Goal: Information Seeking & Learning: Compare options

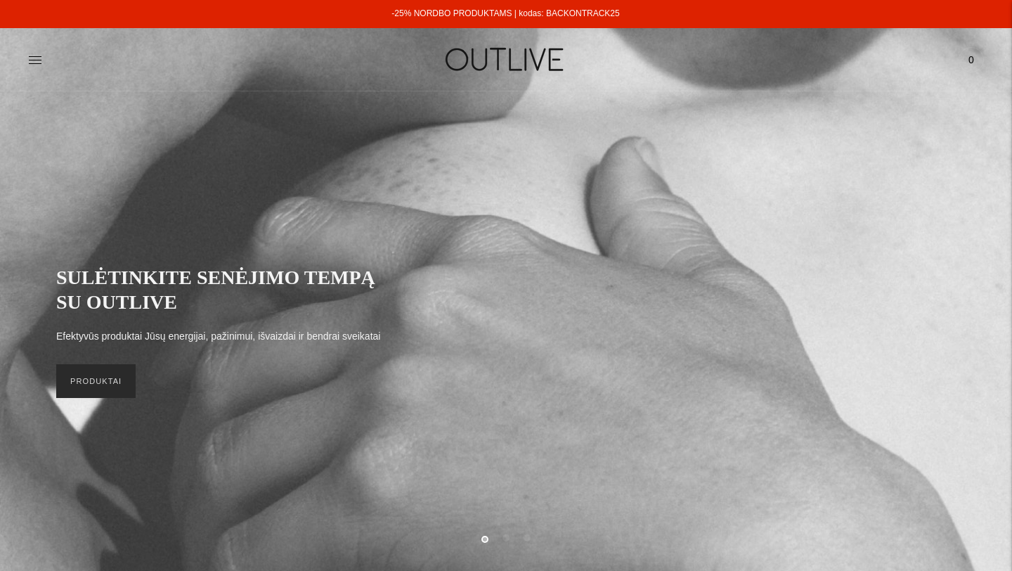
click at [100, 379] on link "PRODUKTAI" at bounding box center [95, 381] width 79 height 34
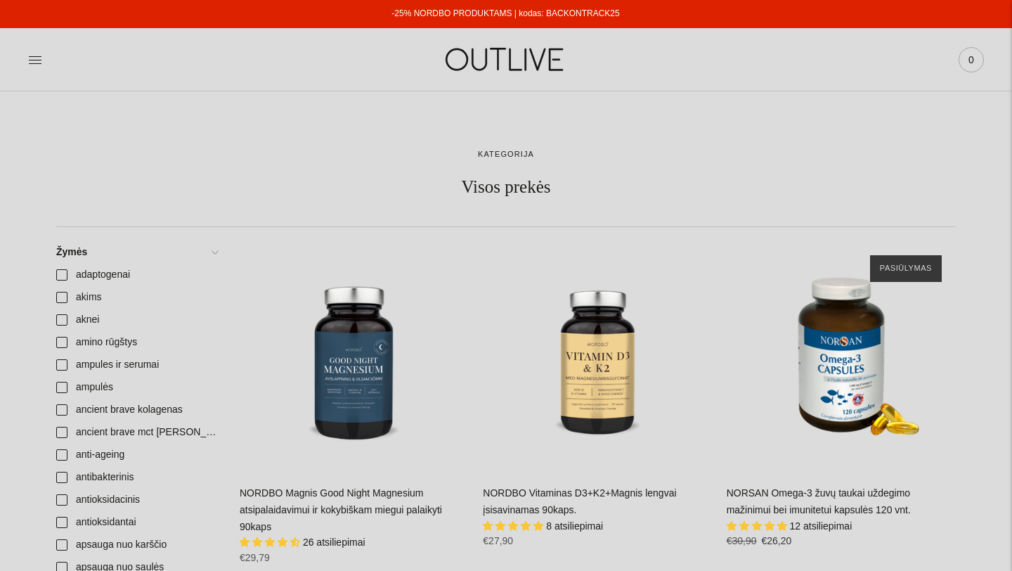
click at [975, 61] on span "0" at bounding box center [971, 60] width 20 height 20
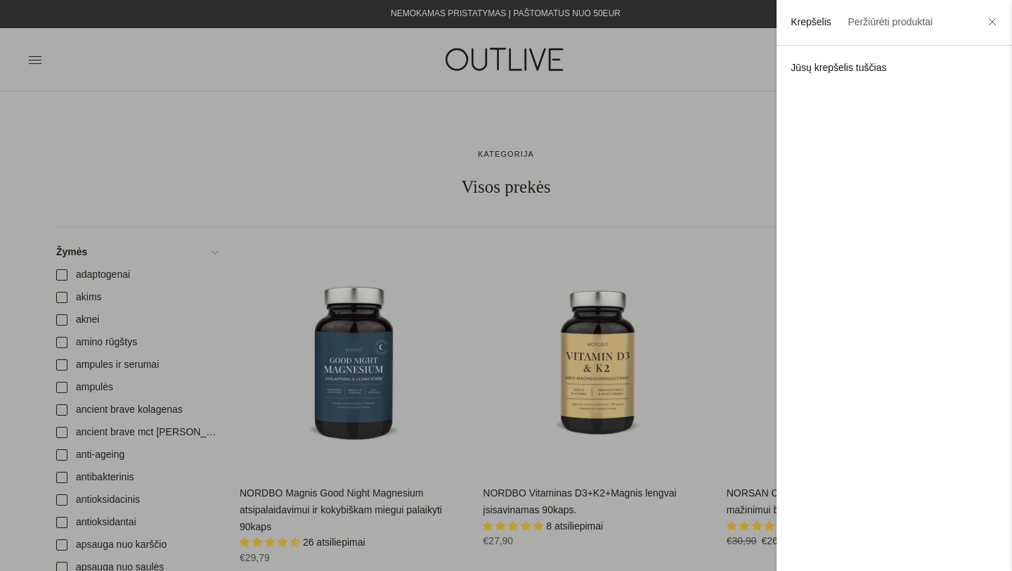
click at [645, 185] on div at bounding box center [506, 285] width 1012 height 571
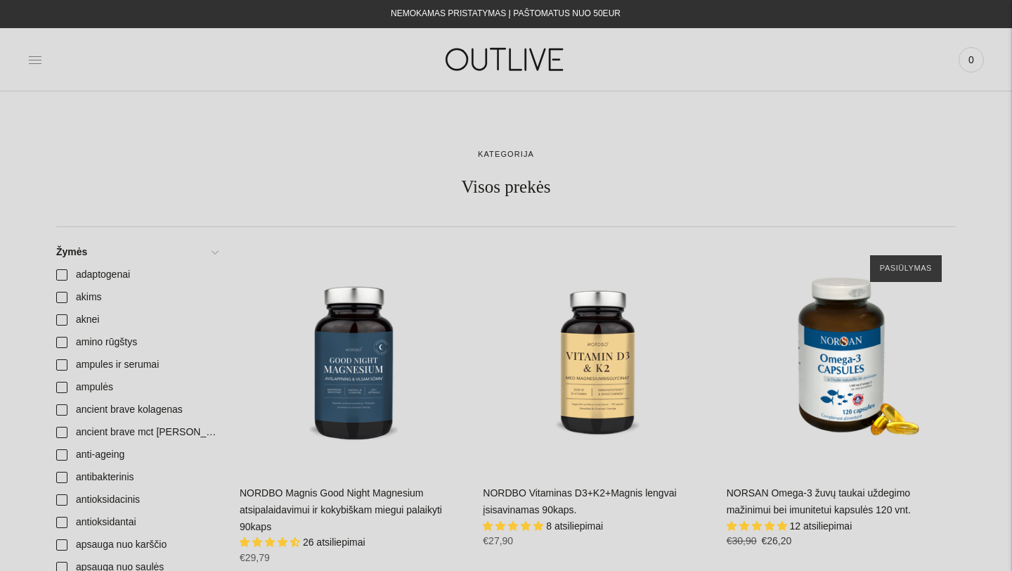
click at [35, 59] on icon at bounding box center [35, 59] width 13 height 7
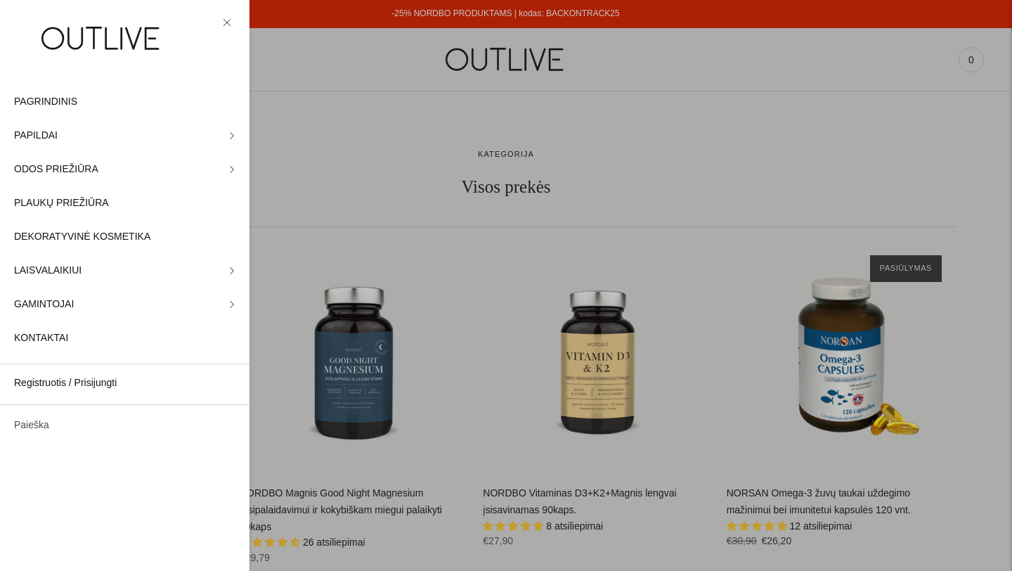
click at [38, 427] on link "Paieška" at bounding box center [124, 425] width 249 height 34
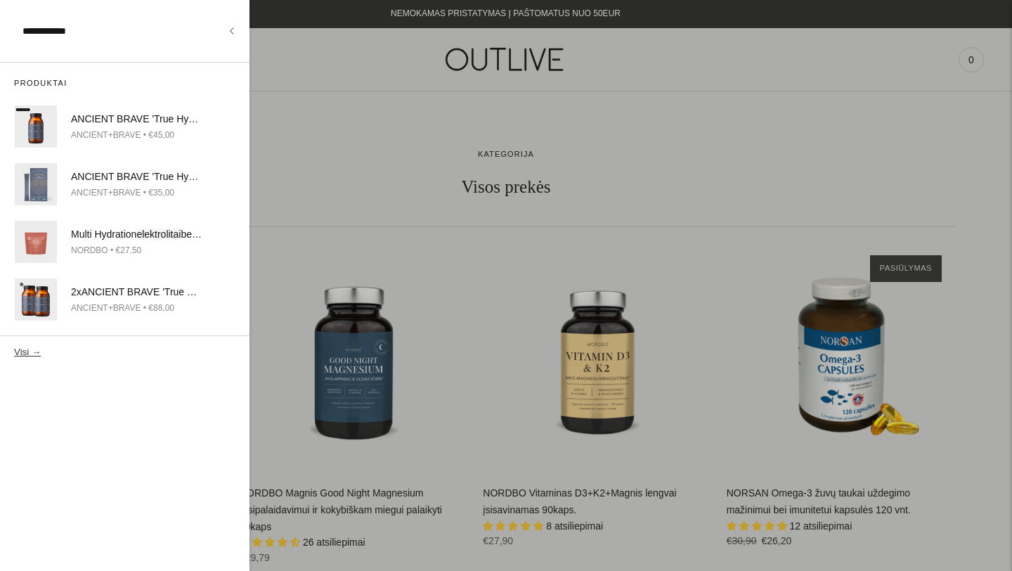
type input "**********"
click at [14, 346] on button "Visi →" at bounding box center [27, 351] width 27 height 11
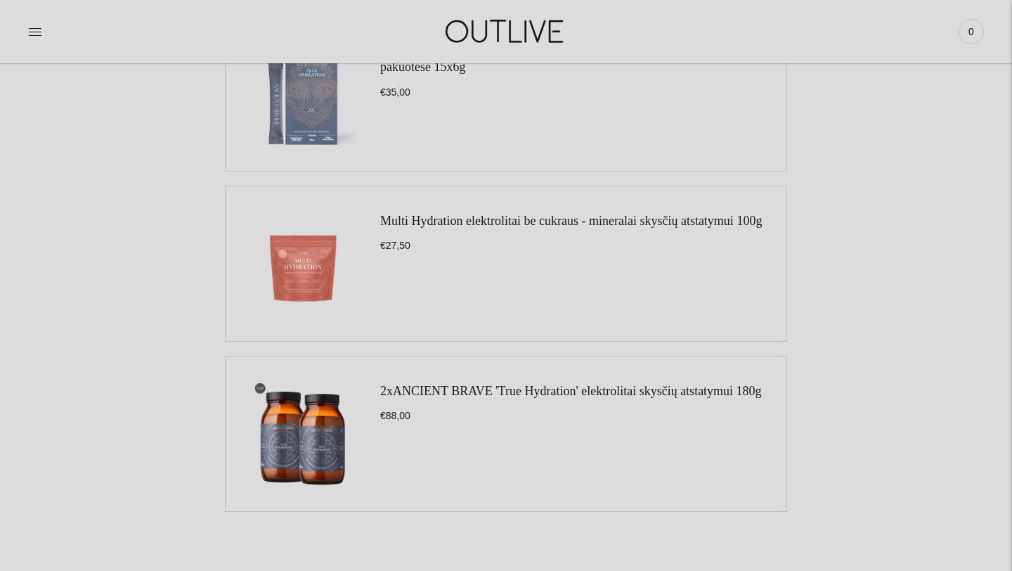
scroll to position [419, 0]
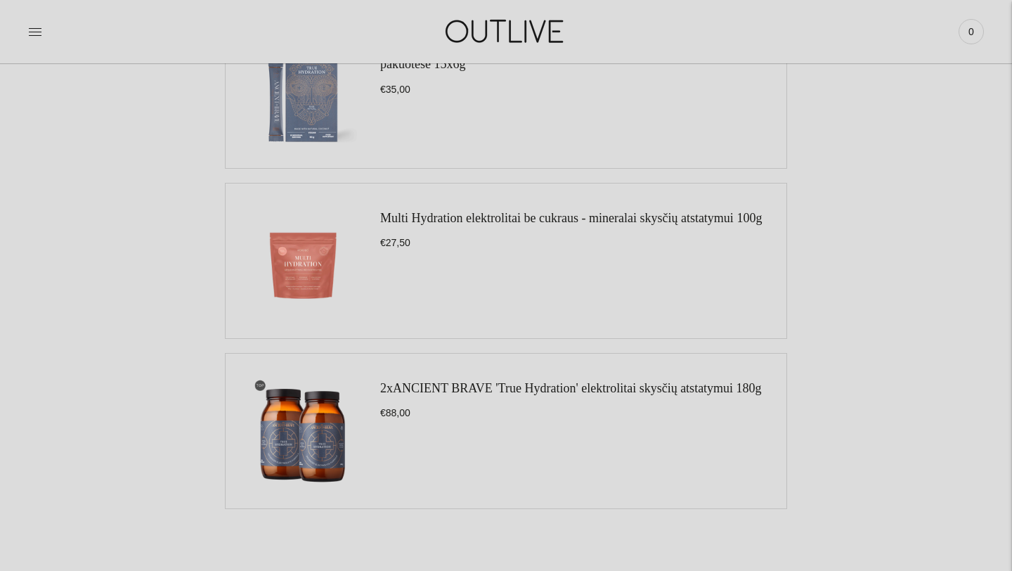
click at [422, 225] on link "Multi Hydration elektrolitai be cukraus - mineralai skysčių atstatymui 100g" at bounding box center [571, 218] width 382 height 14
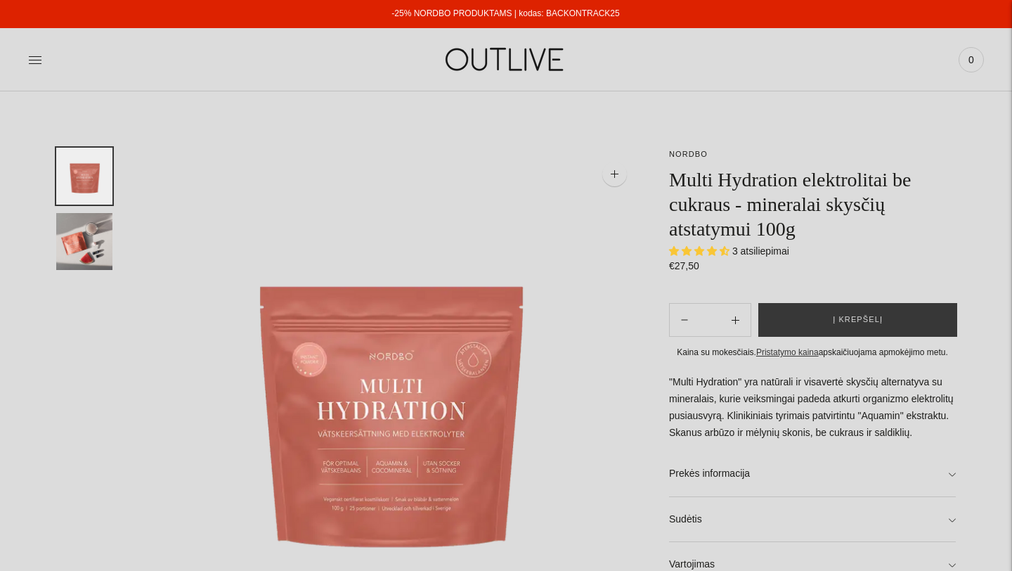
select select "**********"
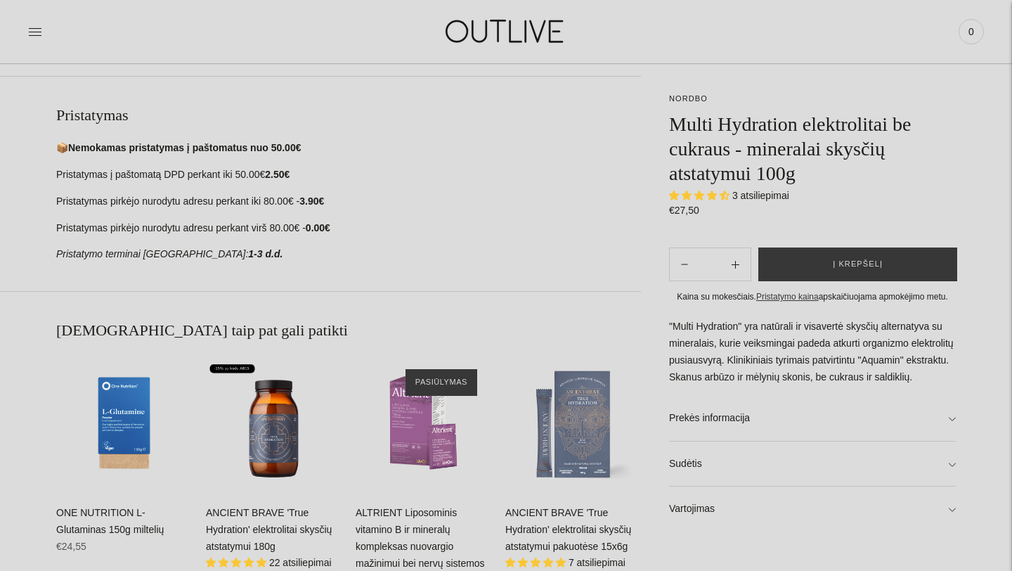
scroll to position [603, 0]
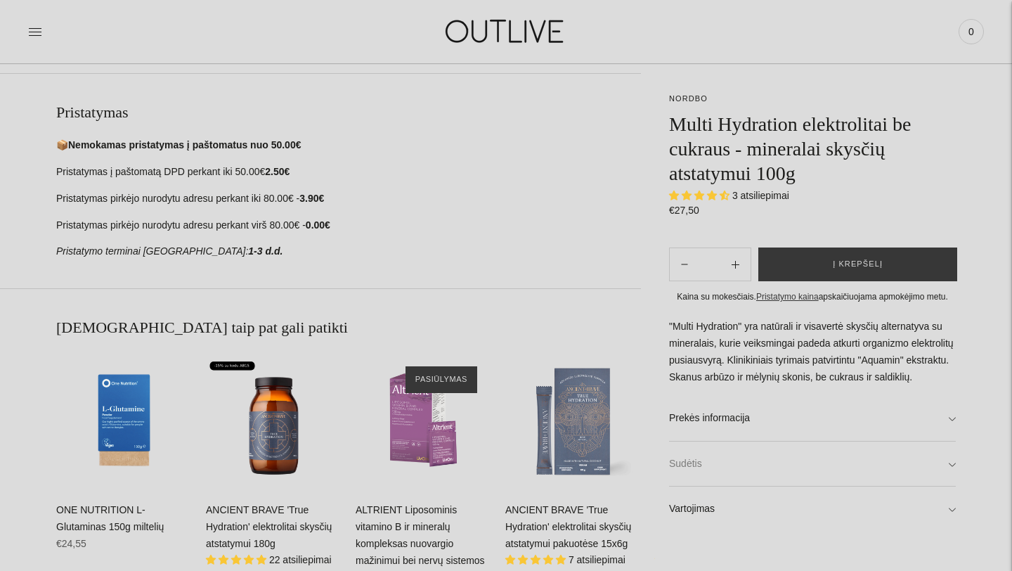
click at [954, 486] on link "Sudėtis" at bounding box center [812, 463] width 287 height 45
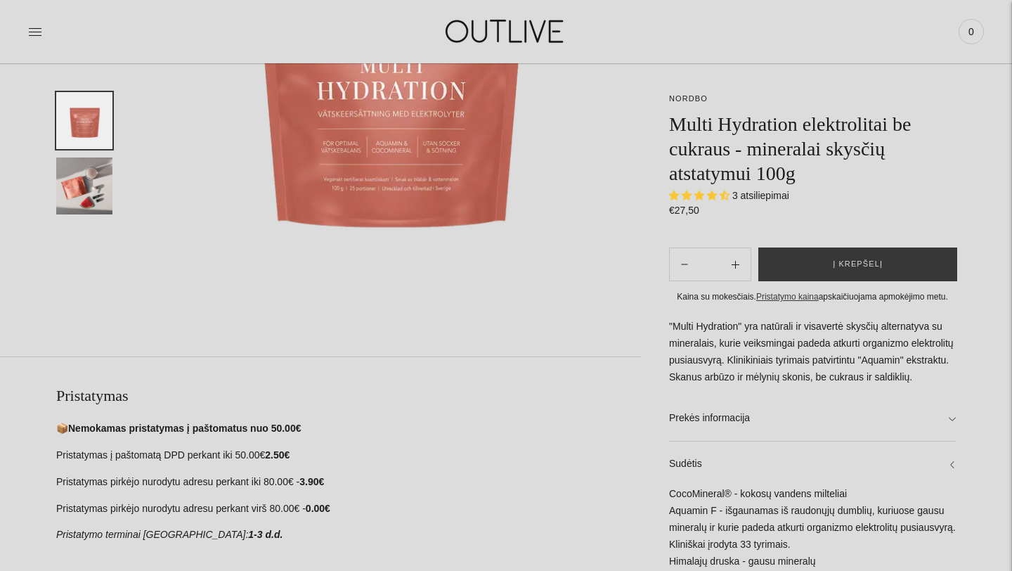
scroll to position [314, 0]
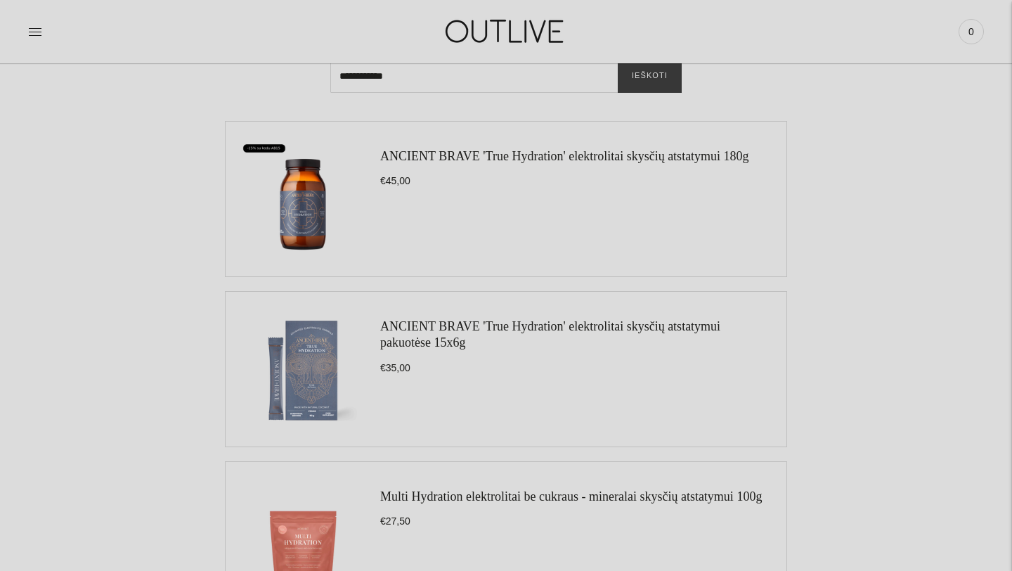
scroll to position [141, 0]
click at [557, 158] on link "ANCIENT BRAVE 'True Hydration' elektrolitai skysčių atstatymui 180g" at bounding box center [564, 157] width 369 height 14
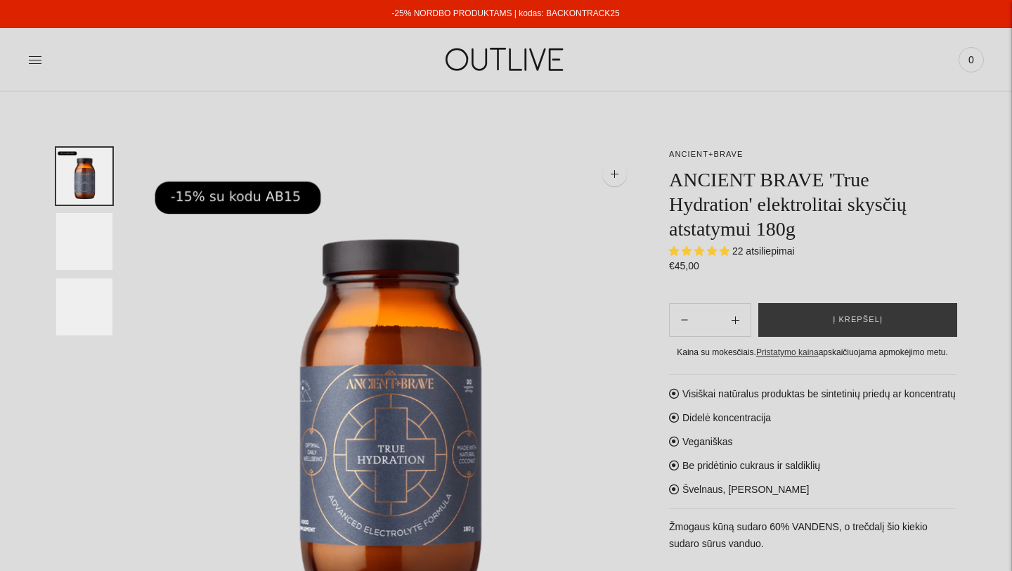
select select "**********"
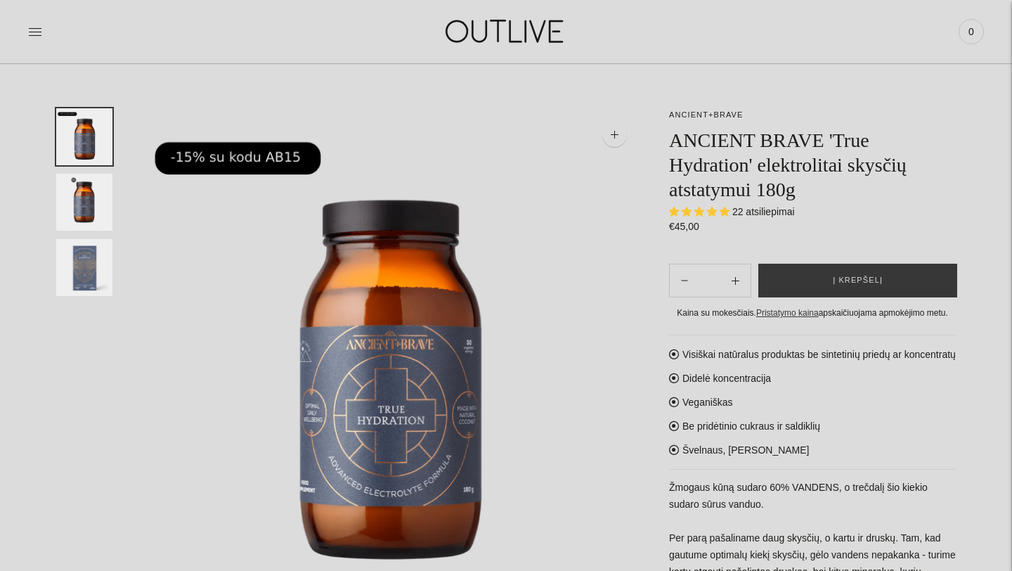
scroll to position [41, 0]
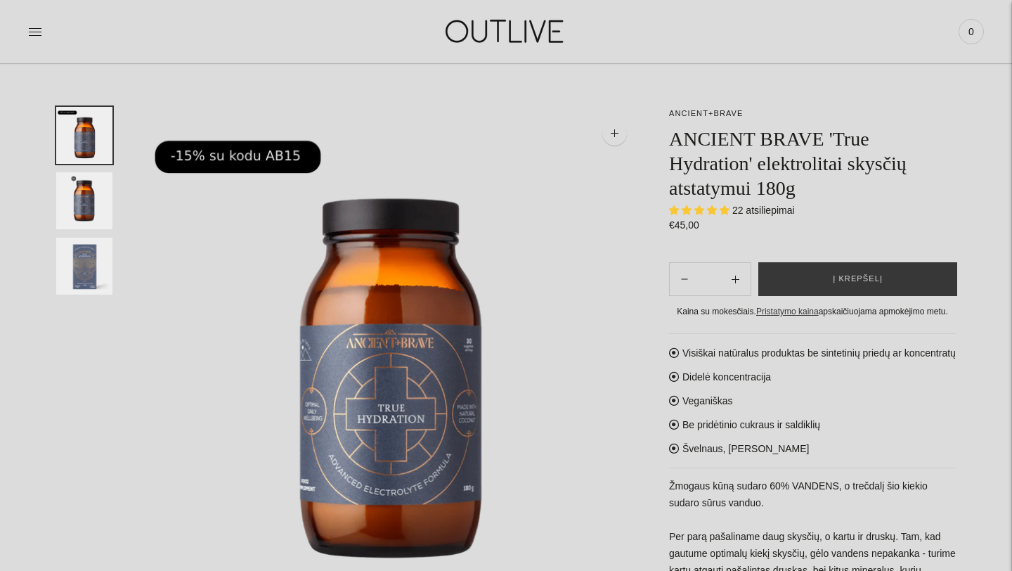
click at [711, 211] on span "4.86 stars" at bounding box center [713, 209] width 13 height 9
click at [705, 209] on span "4.86 stars" at bounding box center [700, 209] width 13 height 9
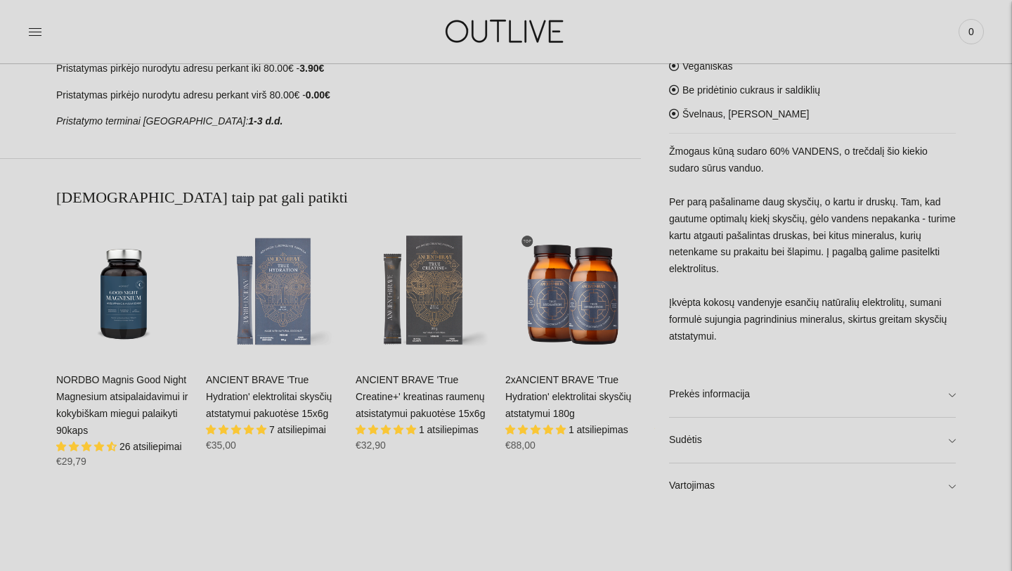
scroll to position [749, 0]
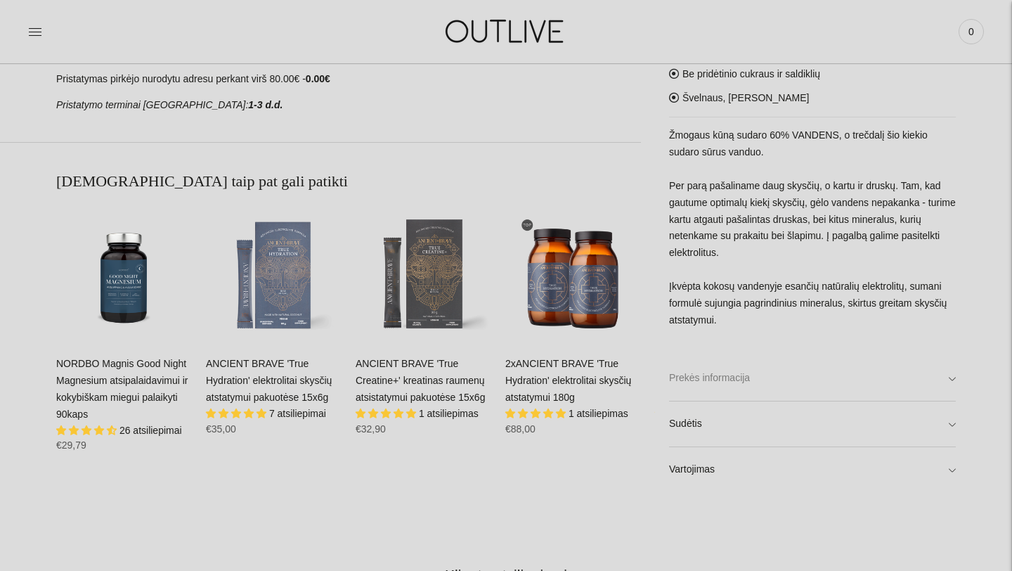
click at [948, 379] on link "Prekės informacija" at bounding box center [812, 378] width 287 height 45
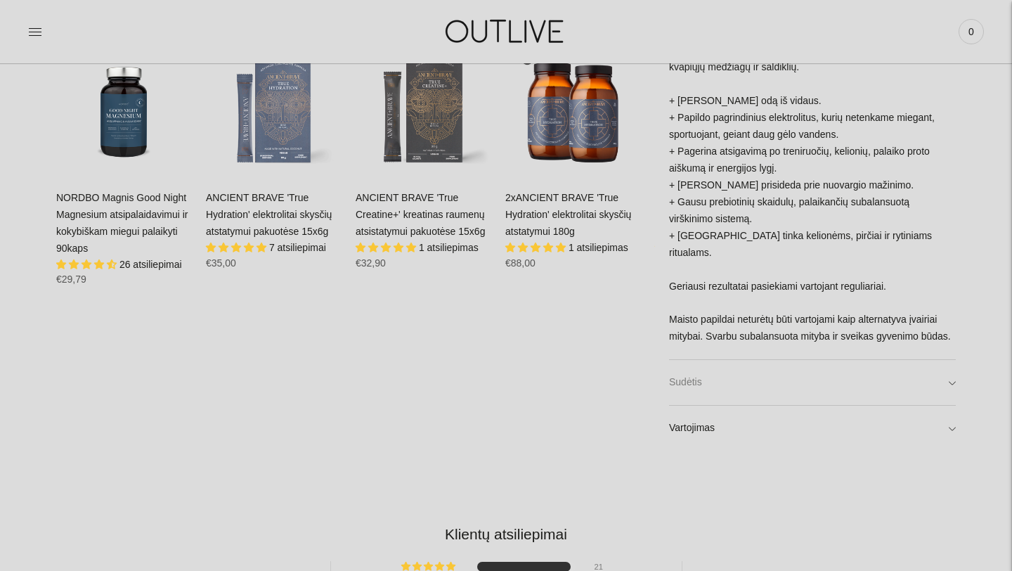
scroll to position [935, 0]
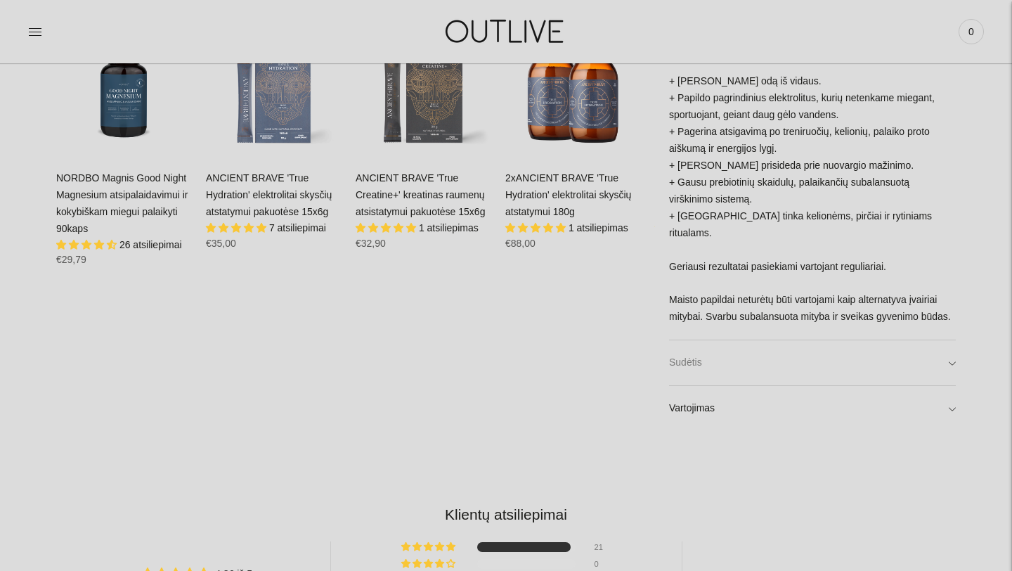
click at [951, 364] on link "Sudėtis" at bounding box center [812, 362] width 287 height 45
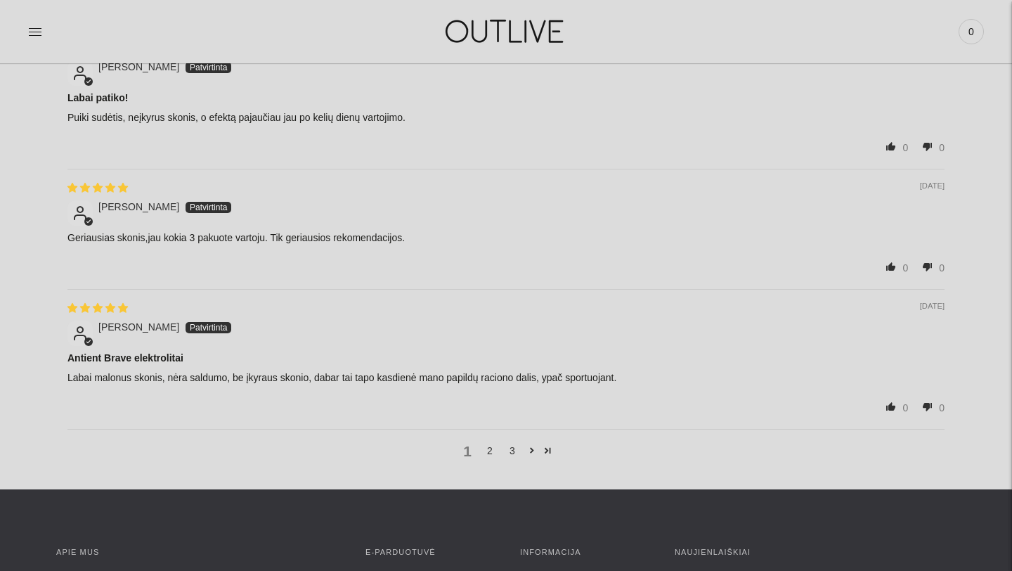
scroll to position [2619, 0]
